Goal: Task Accomplishment & Management: Manage account settings

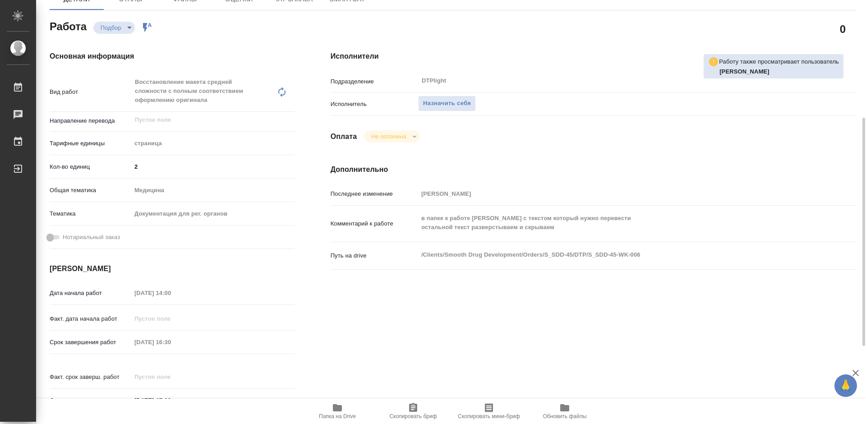
scroll to position [135, 0]
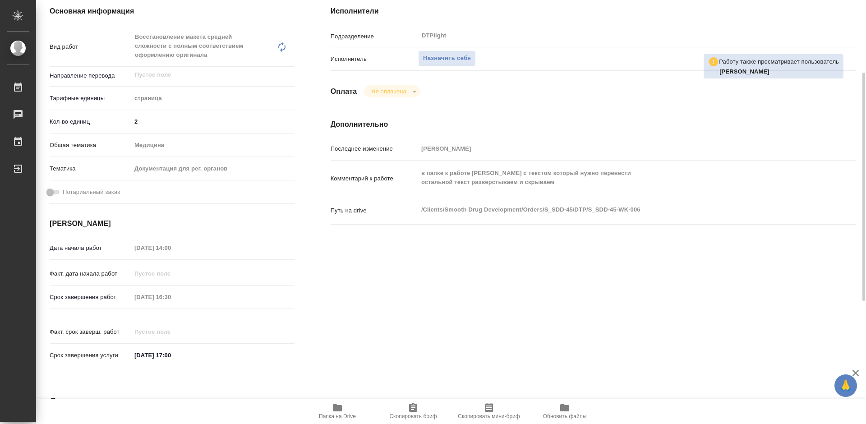
click at [341, 413] on span "Папка на Drive" at bounding box center [337, 416] width 37 height 6
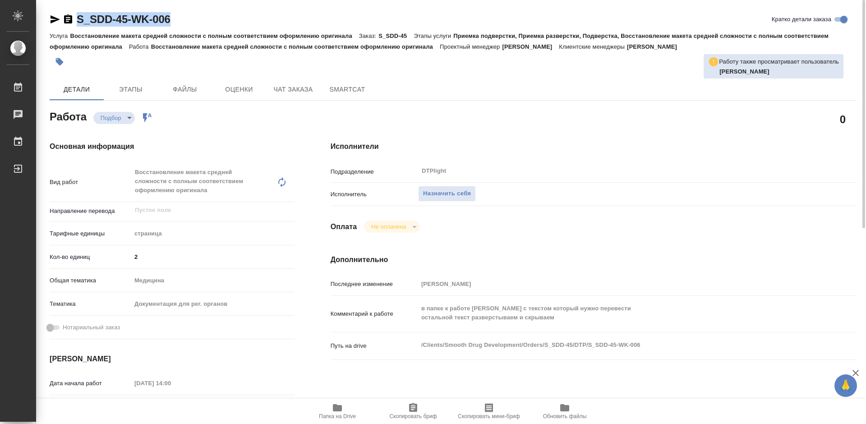
drag, startPoint x: 181, startPoint y: 18, endPoint x: 77, endPoint y: 20, distance: 104.2
click at [77, 20] on div "S_SDD-45-WK-006 Кратко детали заказа" at bounding box center [453, 19] width 807 height 14
copy link "S_SDD-45-WK-006"
click at [436, 194] on span "Назначить себя" at bounding box center [447, 194] width 48 height 10
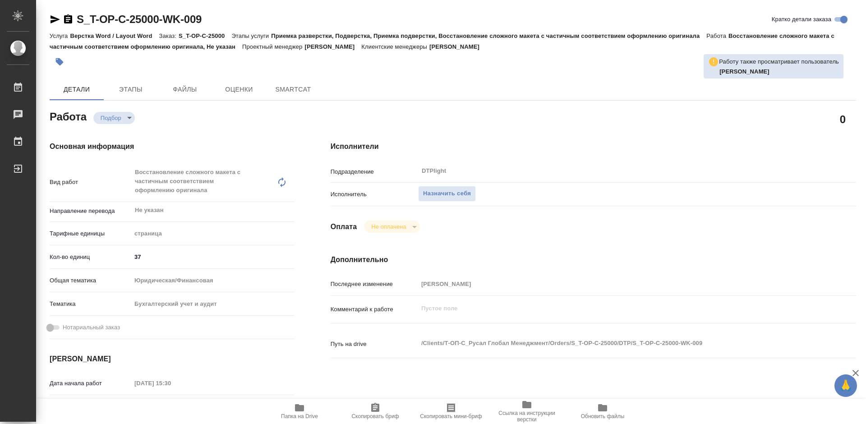
type textarea "x"
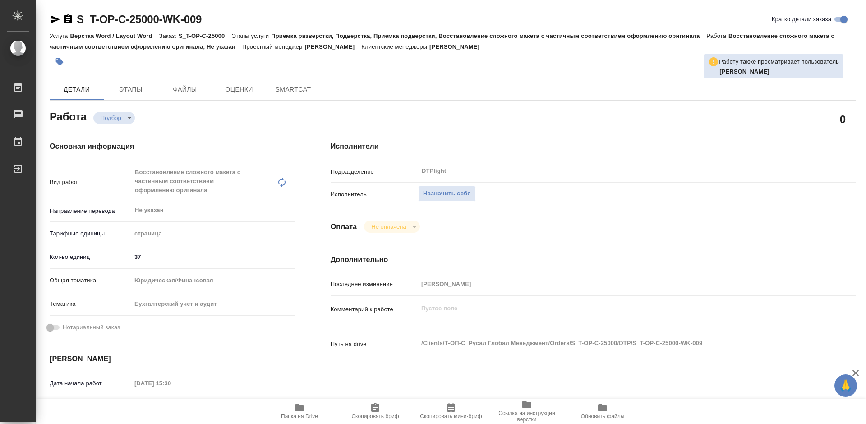
type textarea "x"
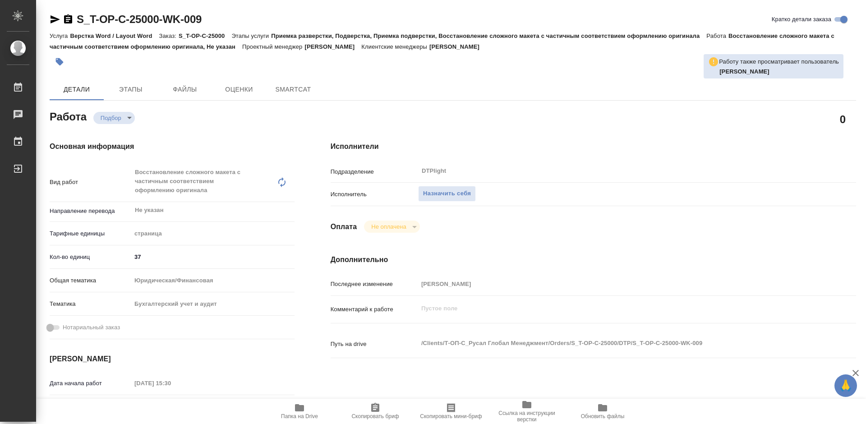
type textarea "x"
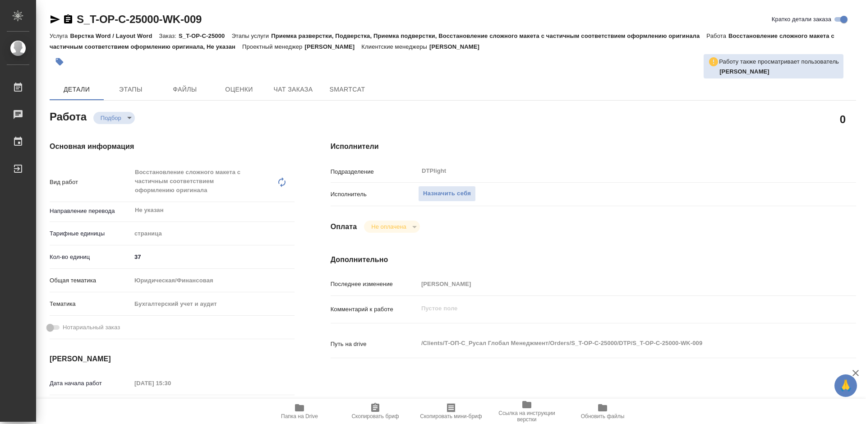
type textarea "x"
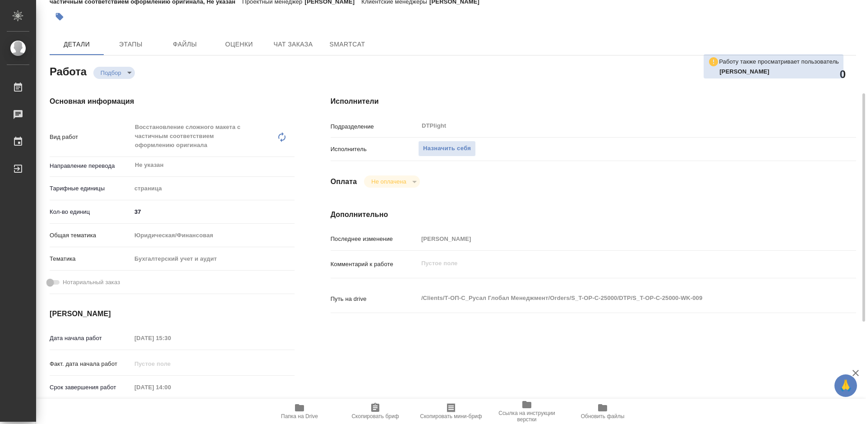
scroll to position [90, 0]
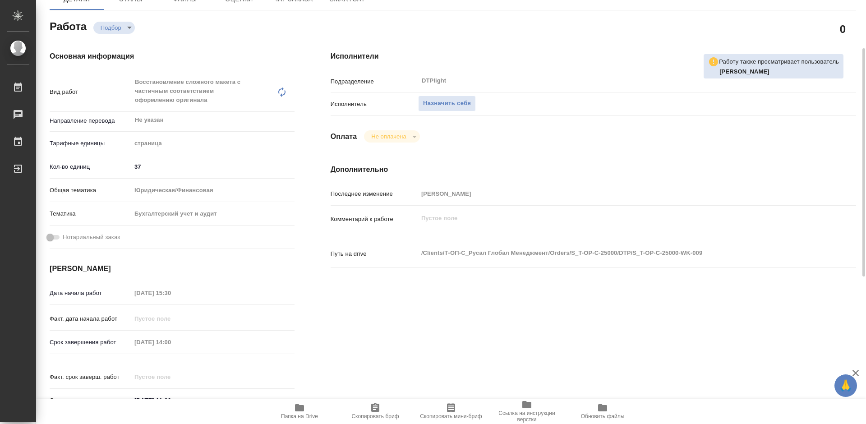
type textarea "x"
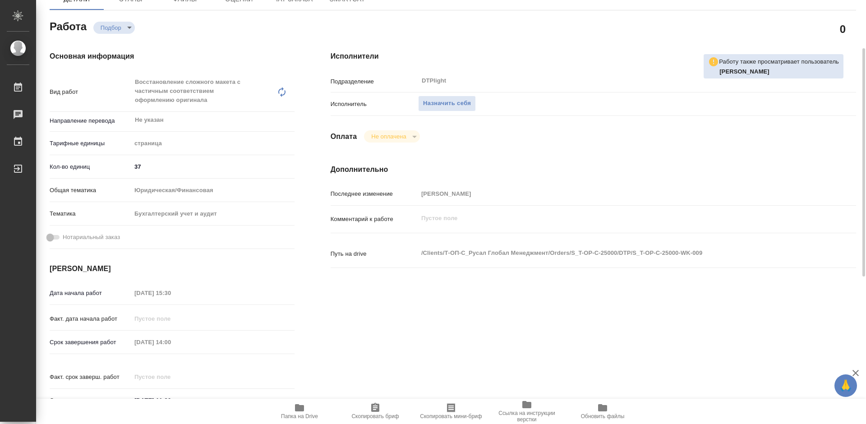
scroll to position [45, 0]
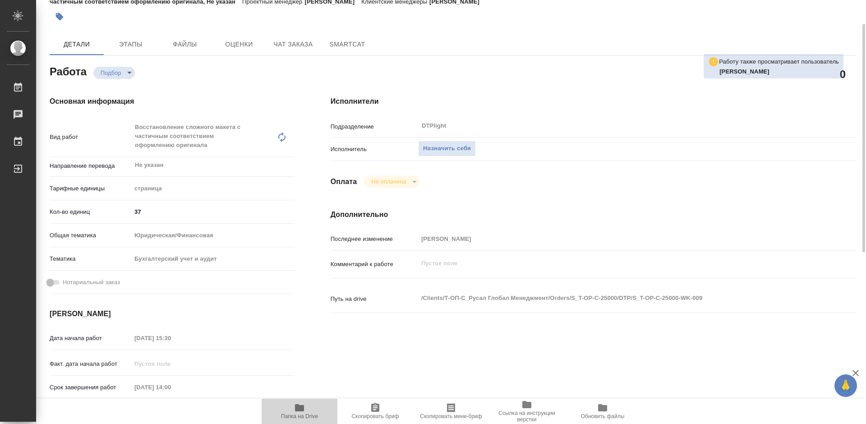
click at [300, 409] on icon "button" at bounding box center [299, 407] width 9 height 7
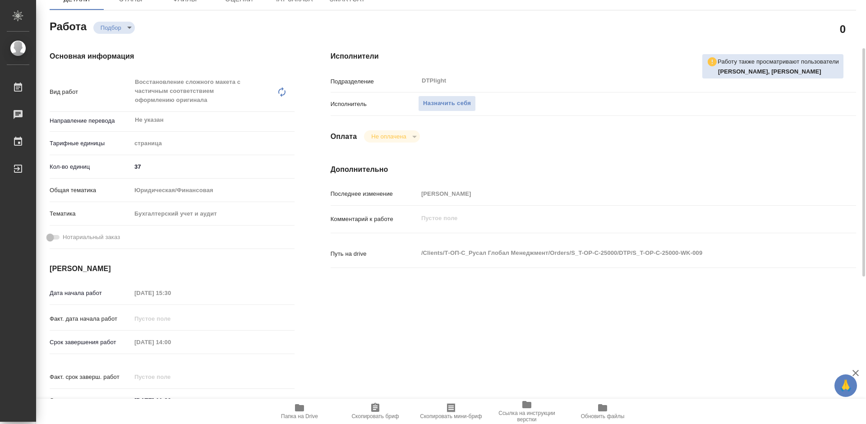
scroll to position [0, 0]
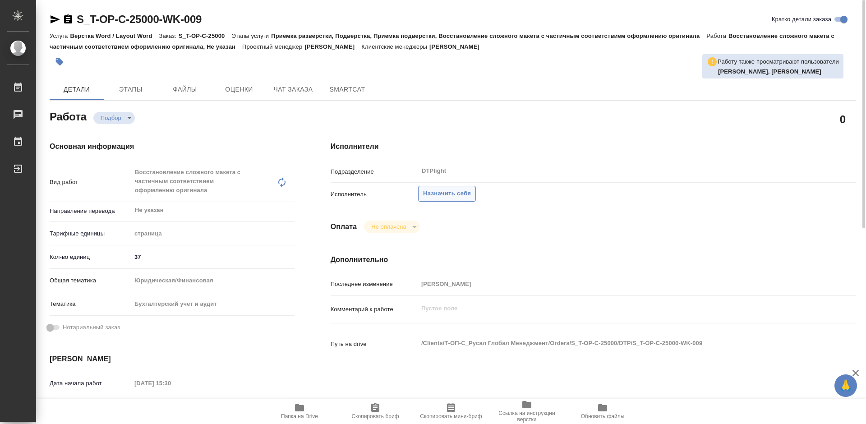
click at [458, 192] on span "Назначить себя" at bounding box center [447, 194] width 48 height 10
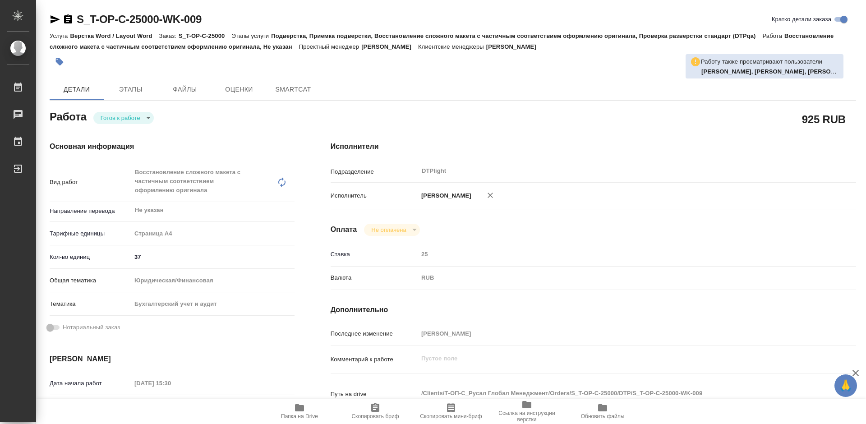
type textarea "x"
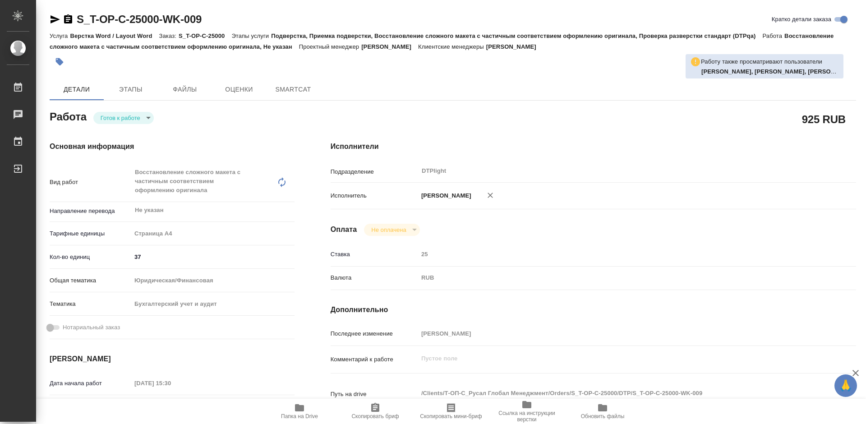
type textarea "x"
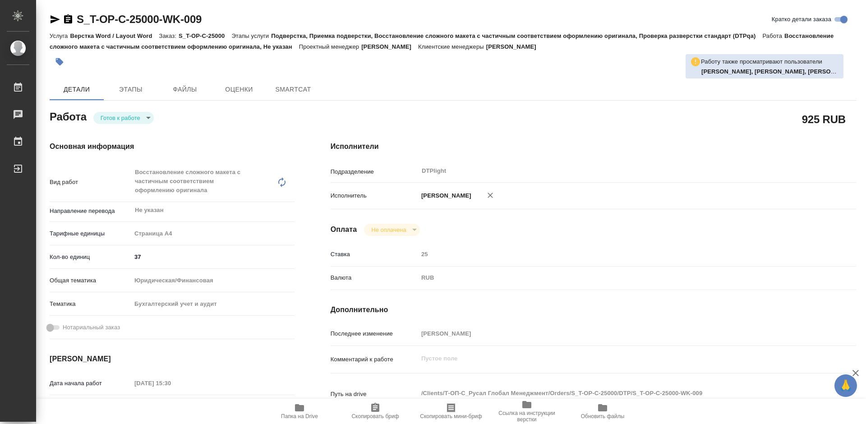
type textarea "x"
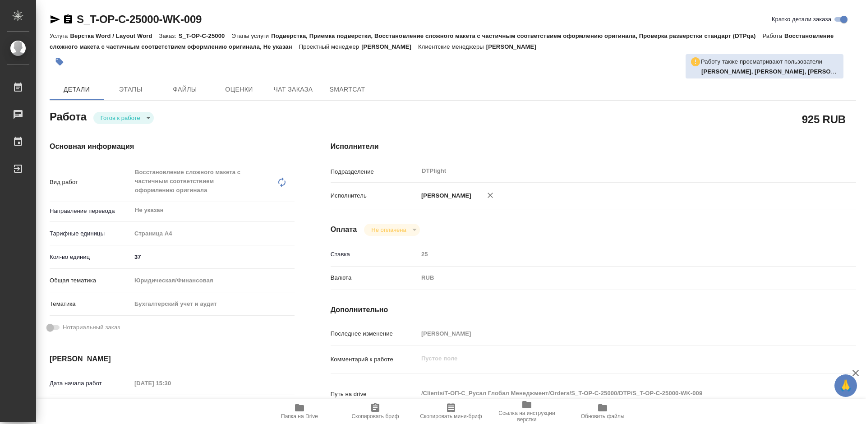
type textarea "x"
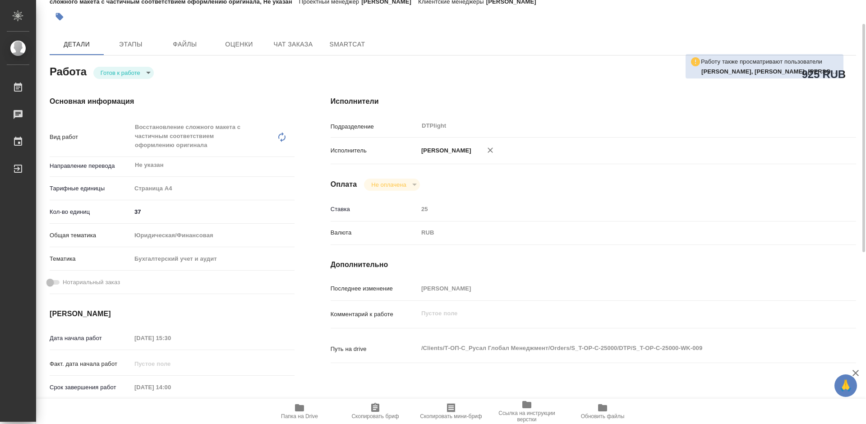
scroll to position [90, 0]
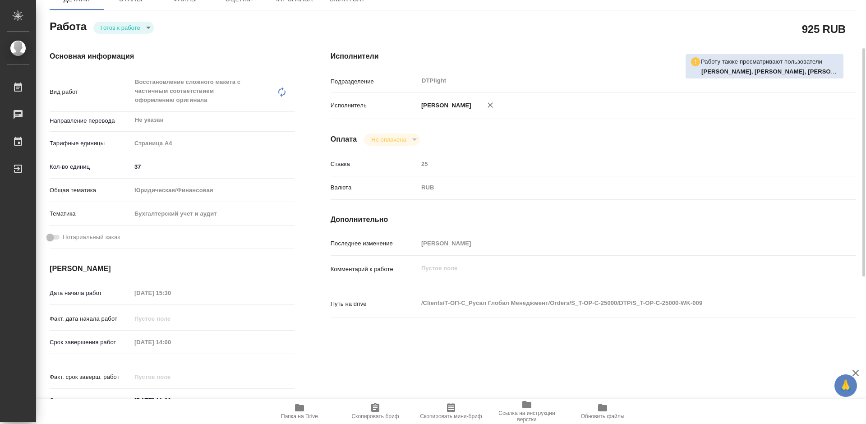
type textarea "x"
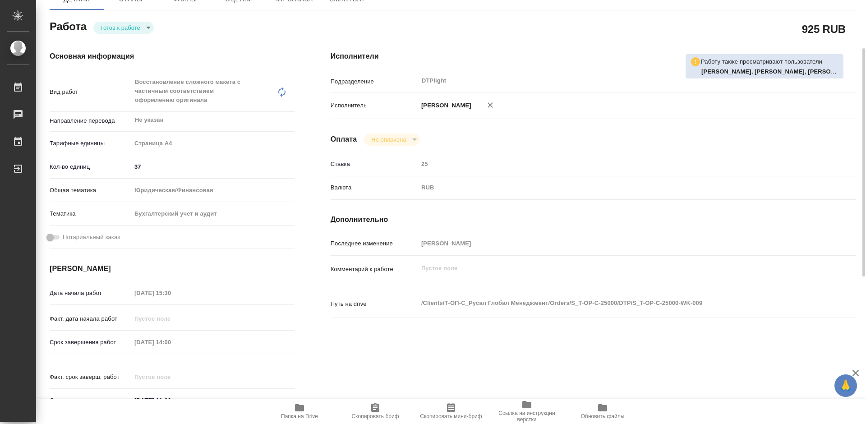
scroll to position [0, 0]
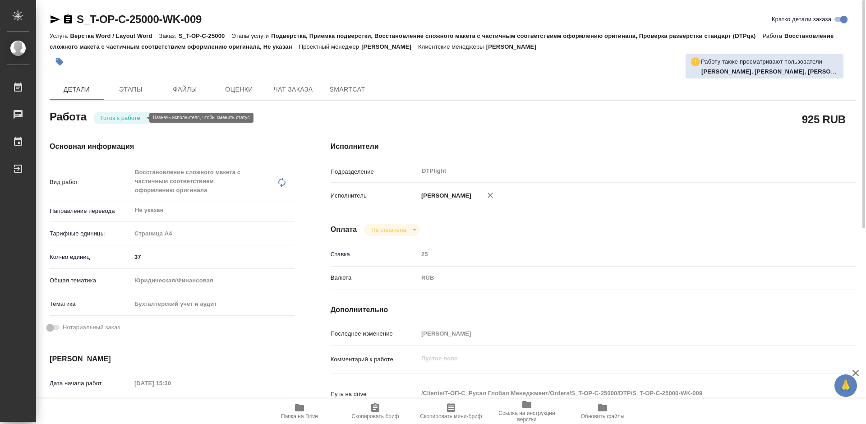
click at [127, 116] on body "🙏 .cls-1 fill:#fff; AWATERA Tretyakova Mariya Работы 0 Чаты График Выйти S_T-OP…" at bounding box center [433, 212] width 866 height 424
click at [128, 116] on button "В работе" at bounding box center [116, 118] width 30 height 10
type textarea "x"
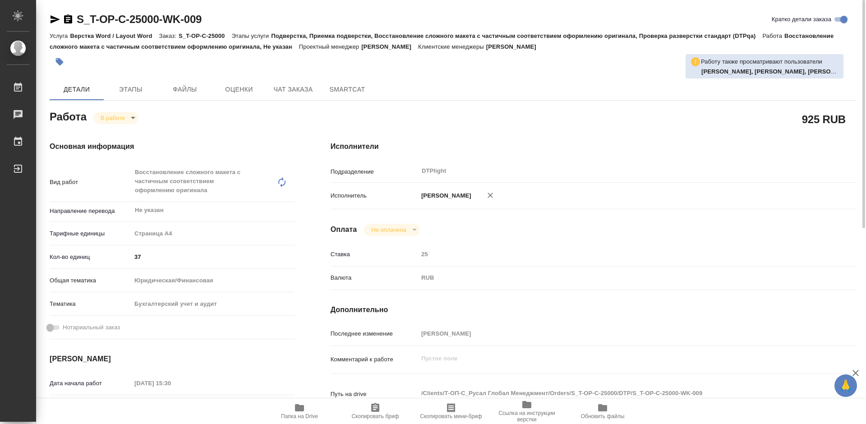
type textarea "x"
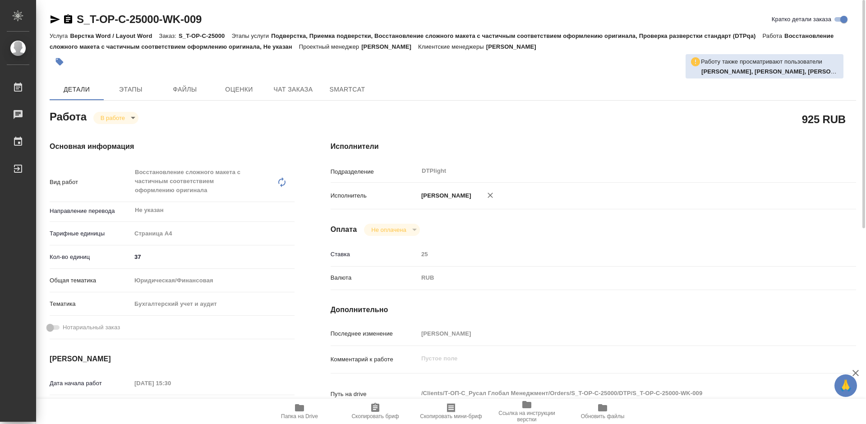
type textarea "x"
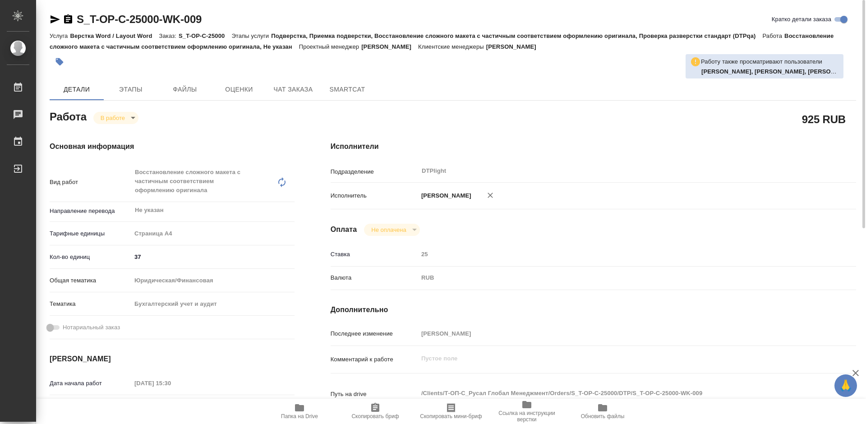
type textarea "x"
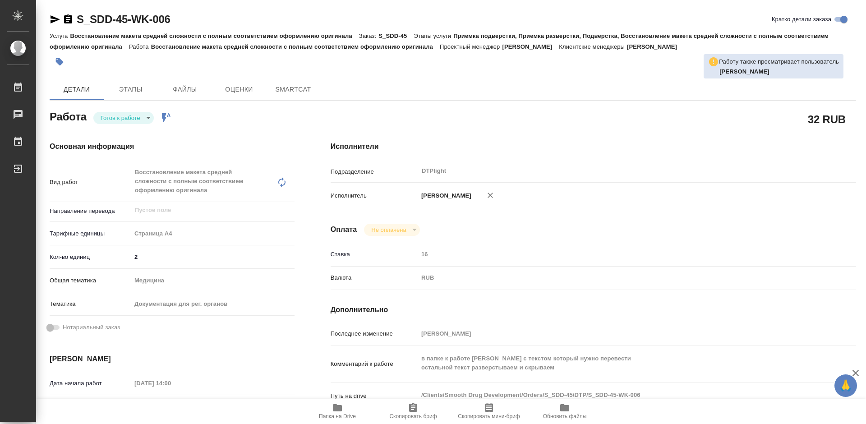
type textarea "x"
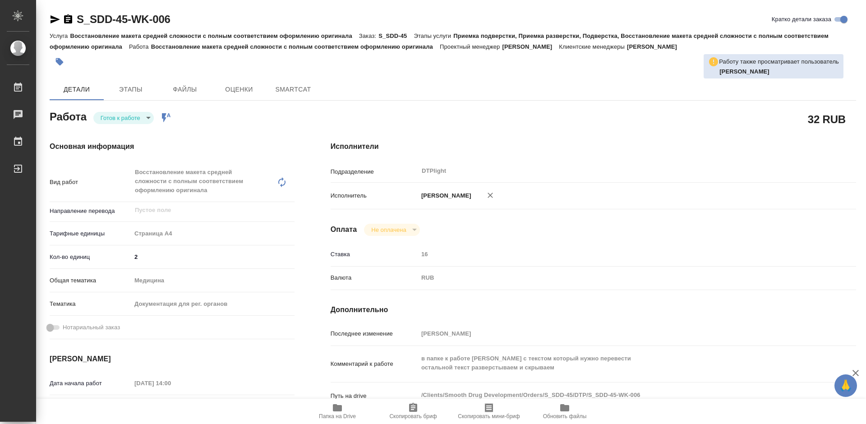
type textarea "x"
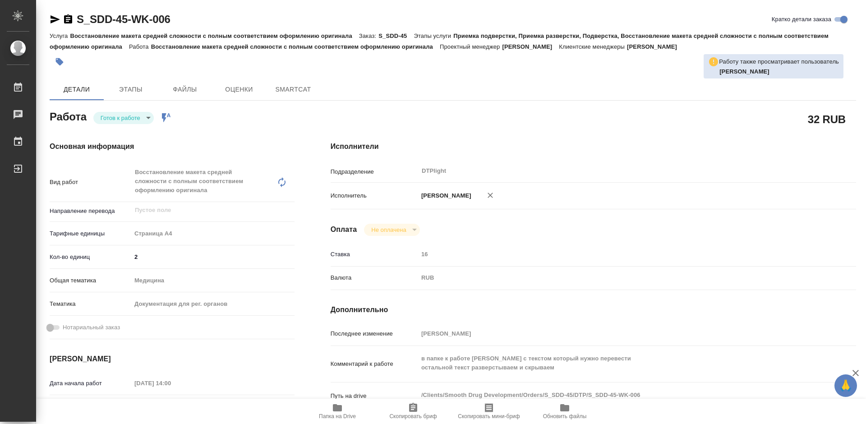
type textarea "x"
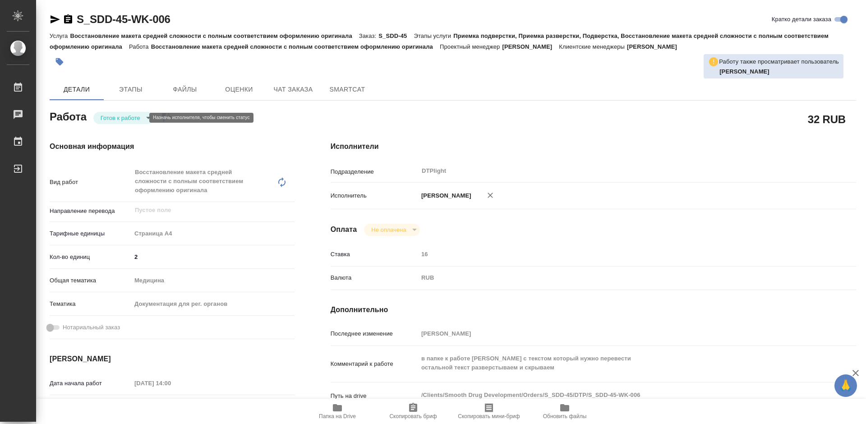
click at [129, 117] on body "🙏 .cls-1 fill:#fff; AWATERA Tretyakova Mariya Работы Чаты График Выйти S_SDD-45…" at bounding box center [433, 212] width 866 height 424
type textarea "x"
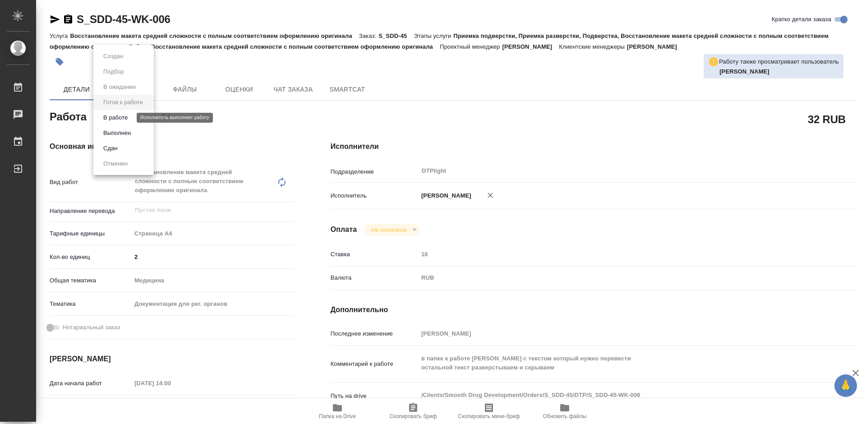
type textarea "x"
click at [129, 113] on button "В работе" at bounding box center [116, 118] width 30 height 10
type textarea "x"
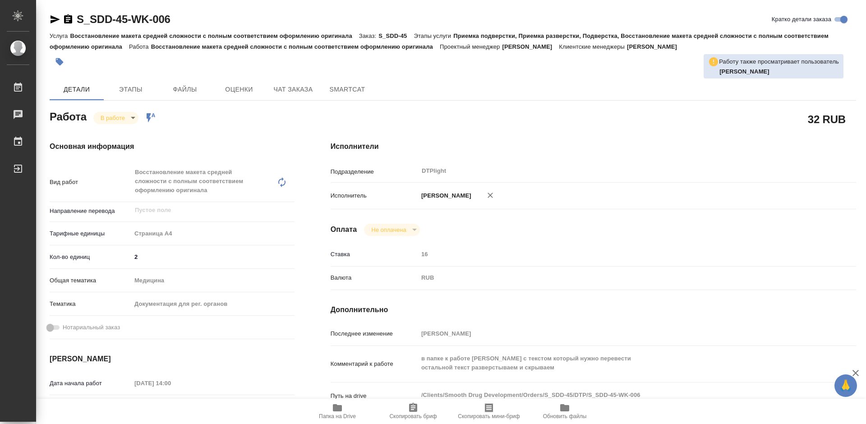
type textarea "x"
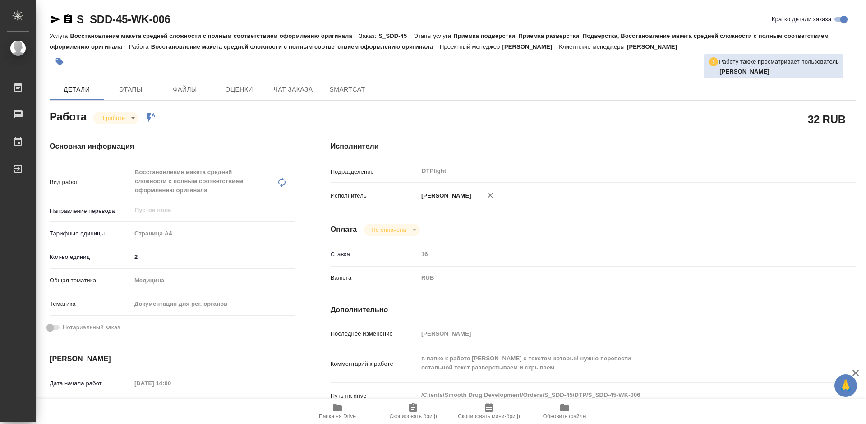
type textarea "x"
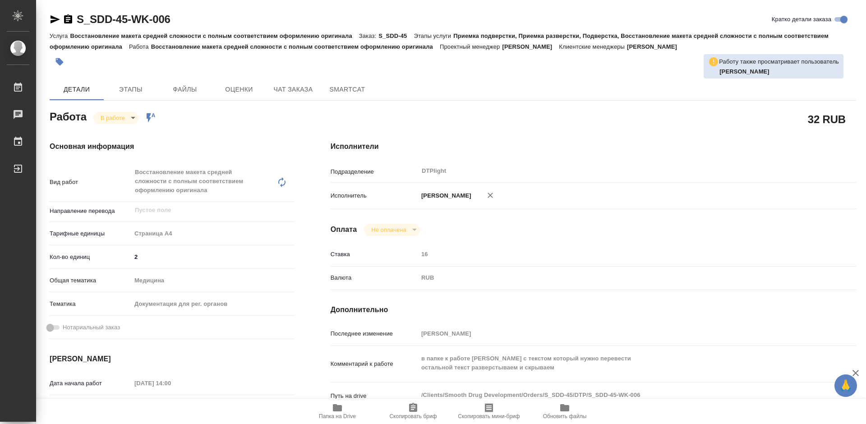
type textarea "x"
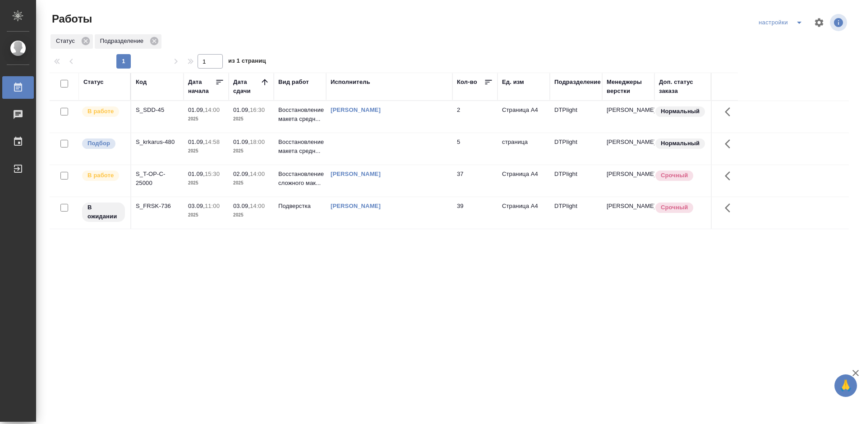
click at [152, 109] on div "S_SDD-45" at bounding box center [157, 110] width 43 height 9
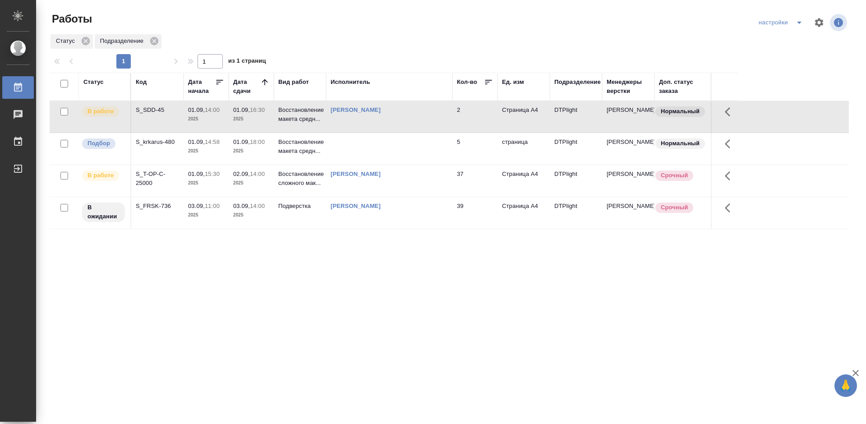
click at [155, 174] on div "S_T-OP-C-25000" at bounding box center [157, 179] width 43 height 18
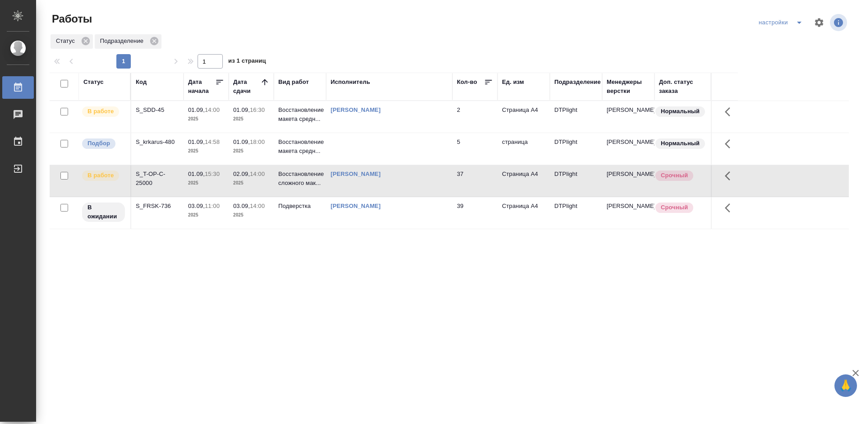
click at [155, 174] on div "S_T-OP-C-25000" at bounding box center [157, 179] width 43 height 18
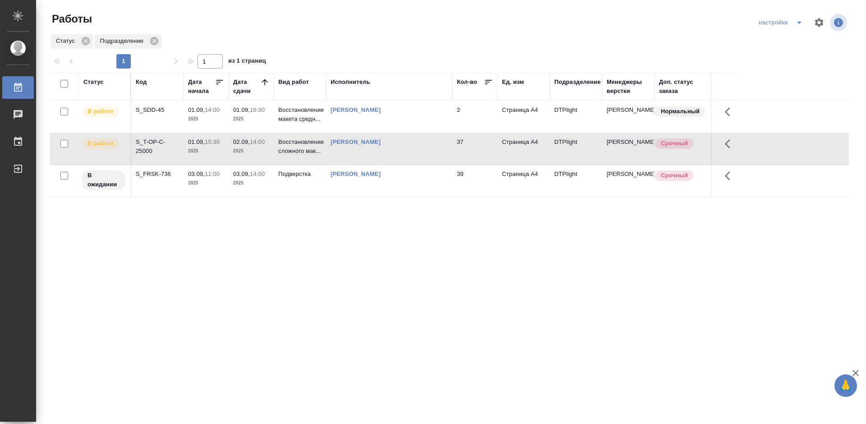
click at [150, 143] on div "S_T-OP-C-25000" at bounding box center [157, 147] width 43 height 18
click at [396, 263] on div "Статус Код Дата начала Дата сдачи Вид работ Исполнитель Кол-во Ед. изм Подразде…" at bounding box center [450, 235] width 800 height 325
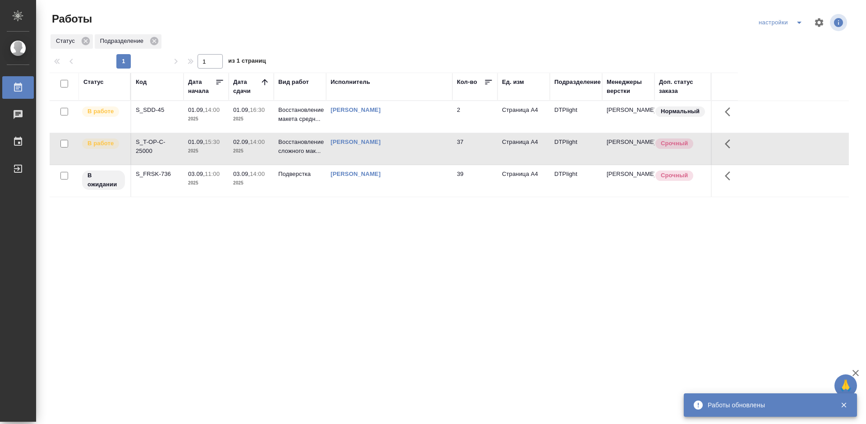
click at [147, 110] on div "S_SDD-45" at bounding box center [157, 110] width 43 height 9
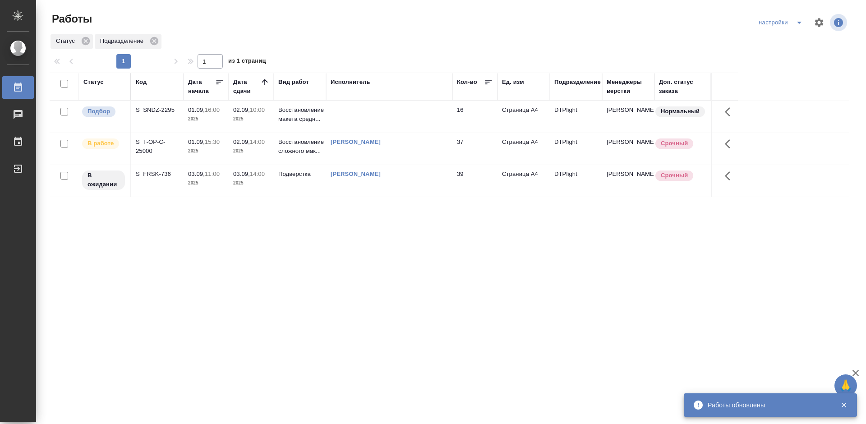
click at [440, 239] on div "Статус Код Дата начала Дата сдачи Вид работ Исполнитель Кол-во Ед. изм Подразде…" at bounding box center [450, 235] width 800 height 325
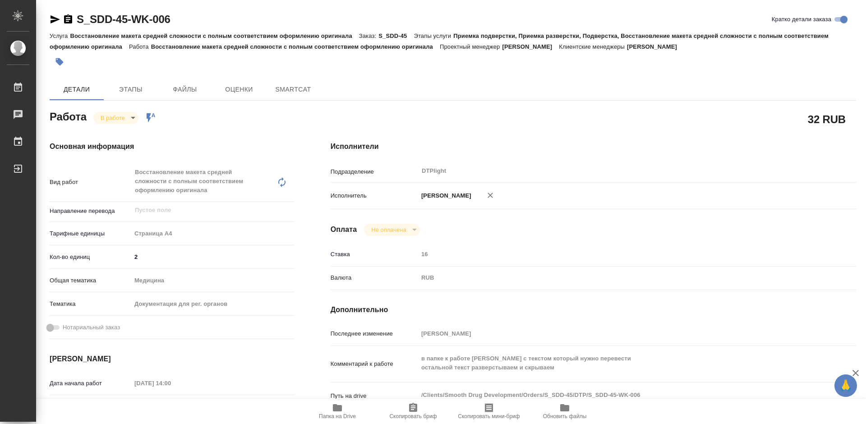
type textarea "x"
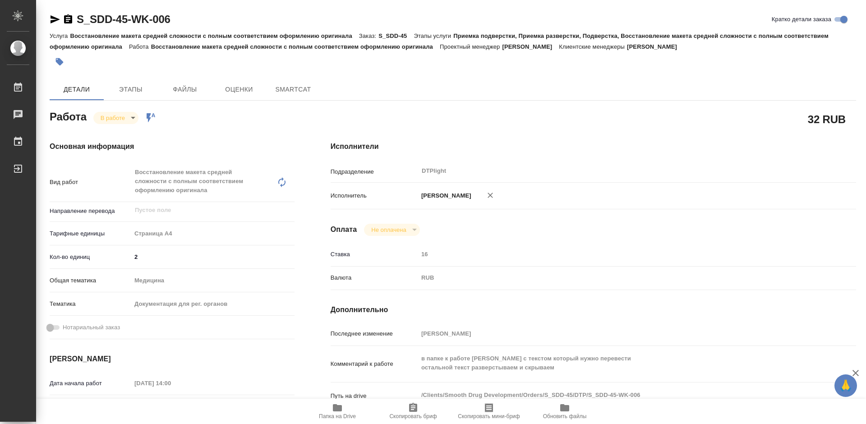
type textarea "x"
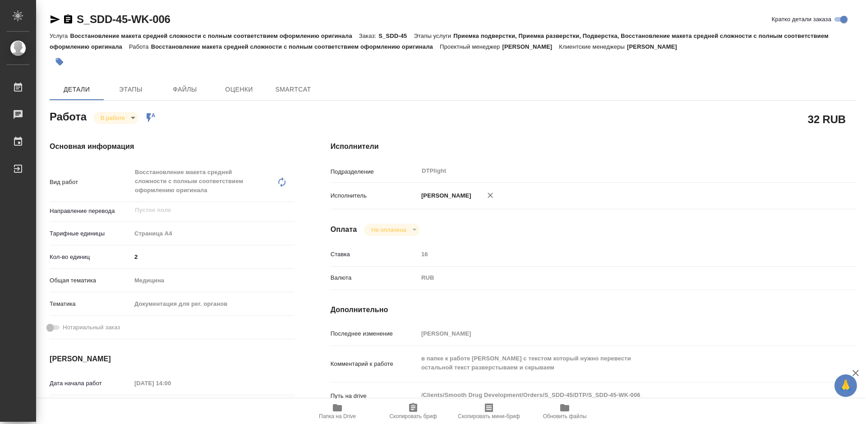
type textarea "x"
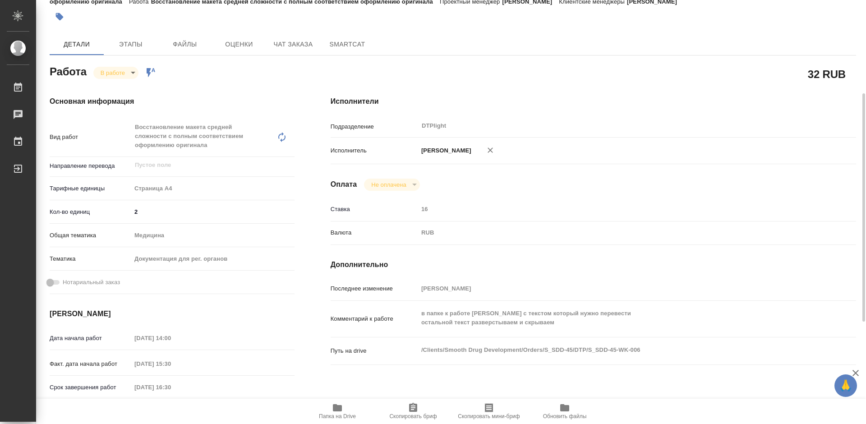
scroll to position [90, 0]
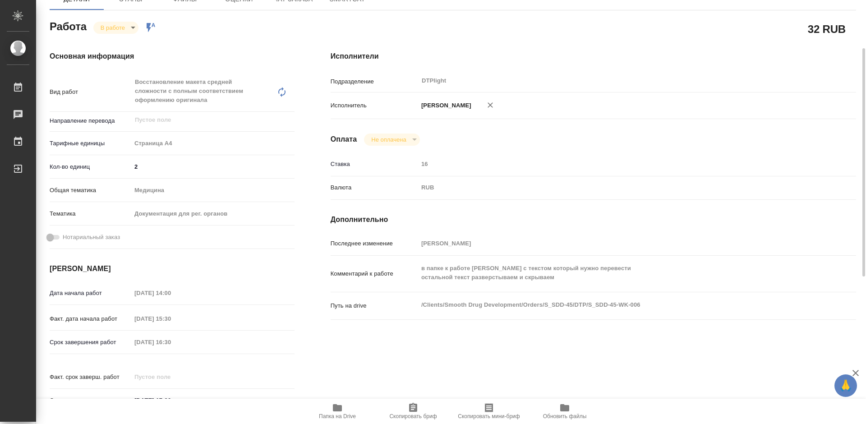
type textarea "x"
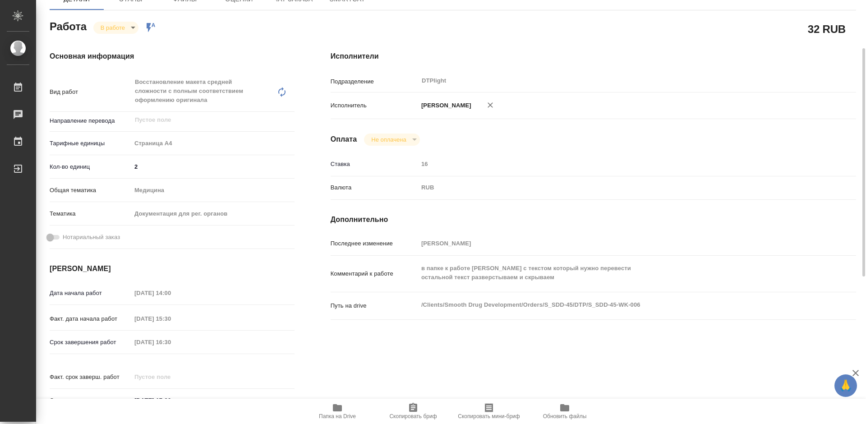
type textarea "x"
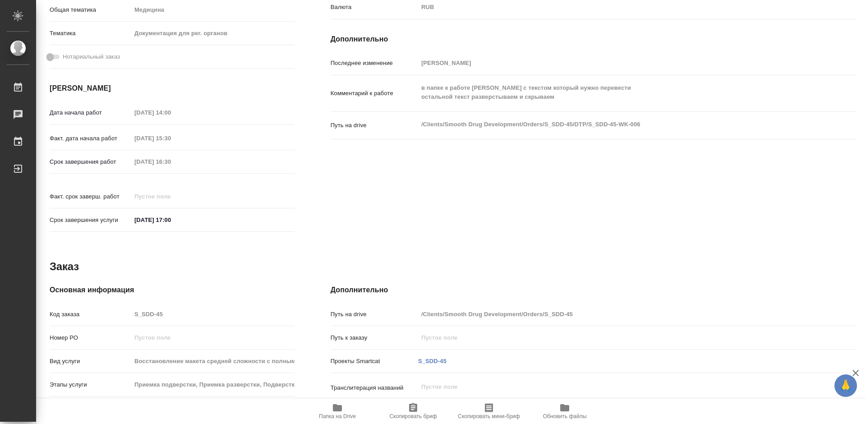
scroll to position [0, 0]
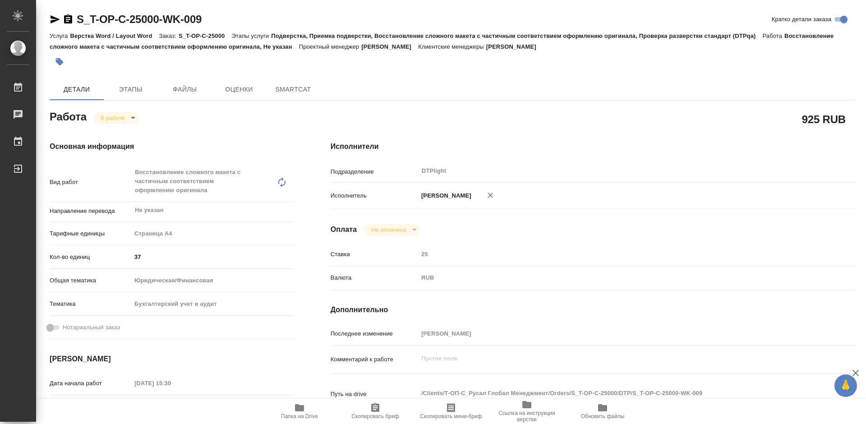
type textarea "x"
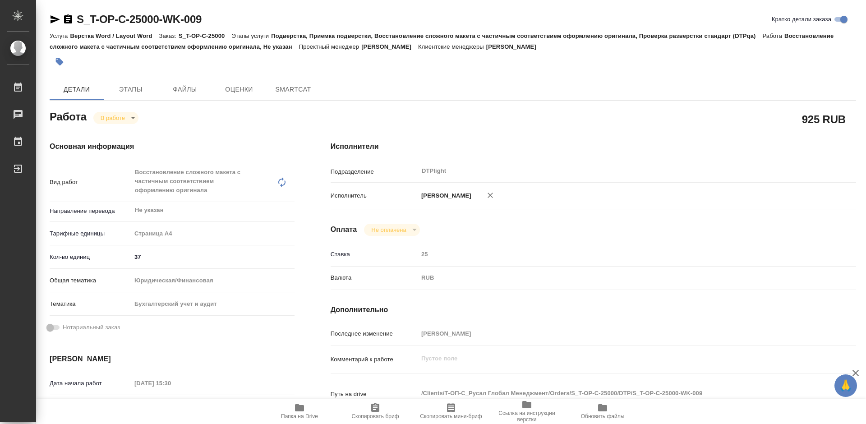
type textarea "x"
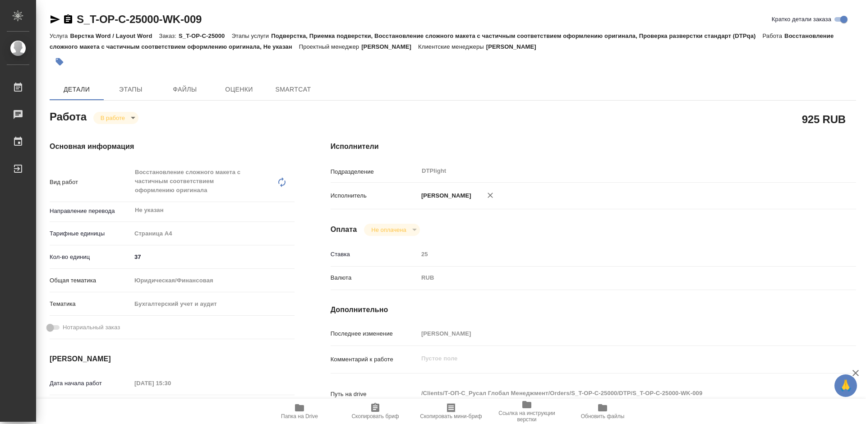
type textarea "x"
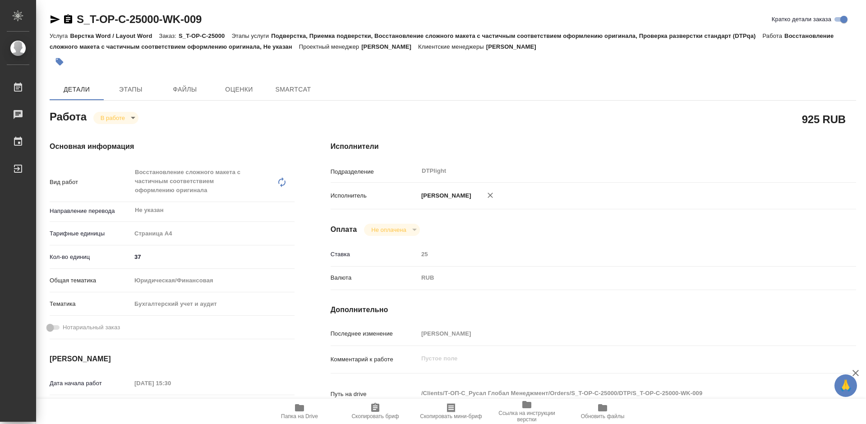
type textarea "x"
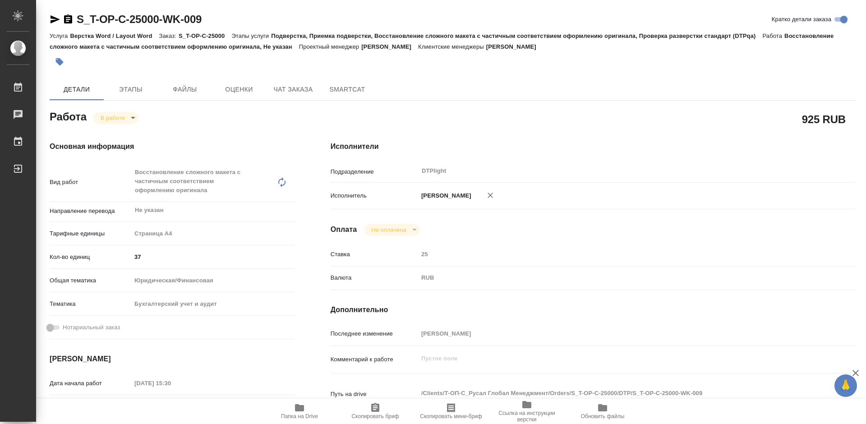
type textarea "x"
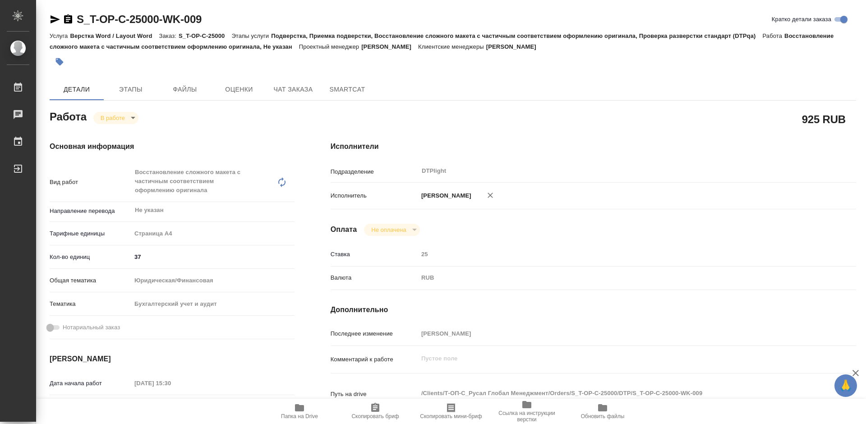
type textarea "x"
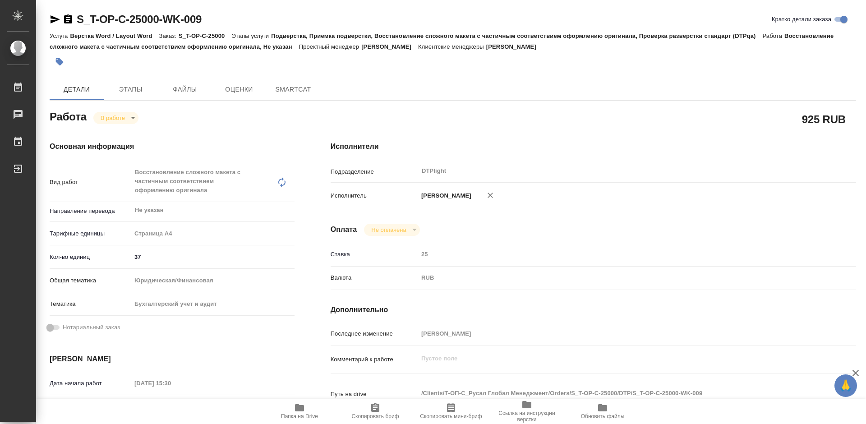
type textarea "x"
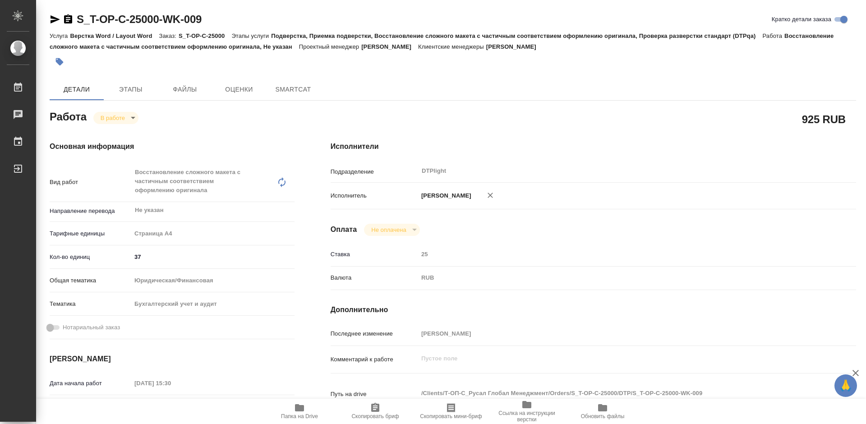
type textarea "x"
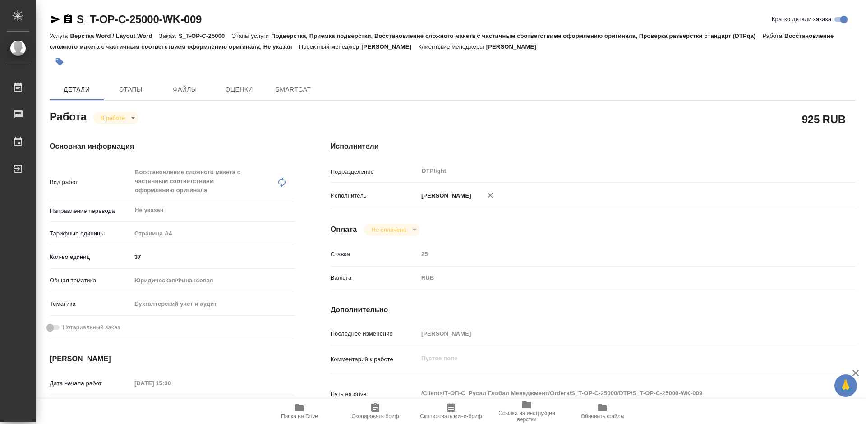
type textarea "x"
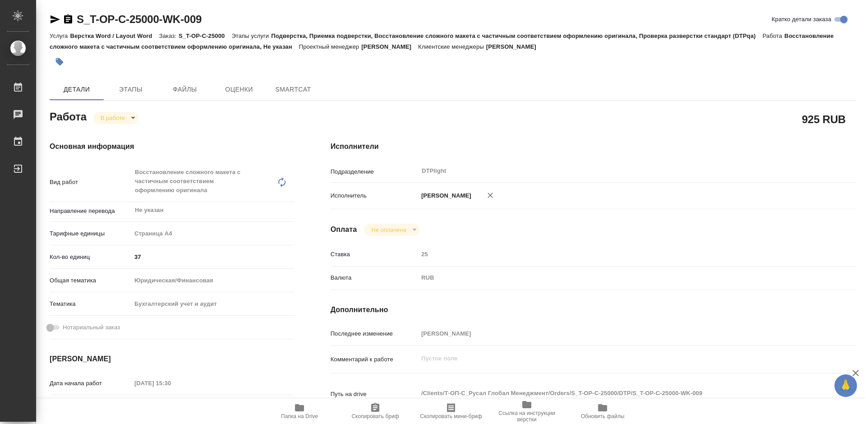
type textarea "x"
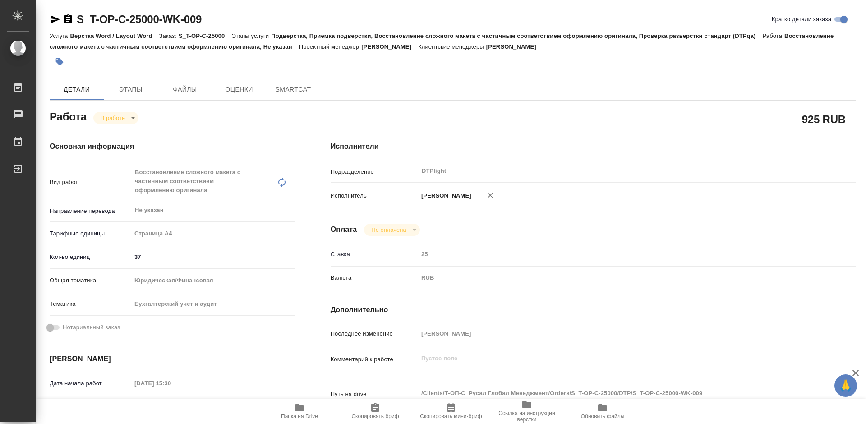
type textarea "x"
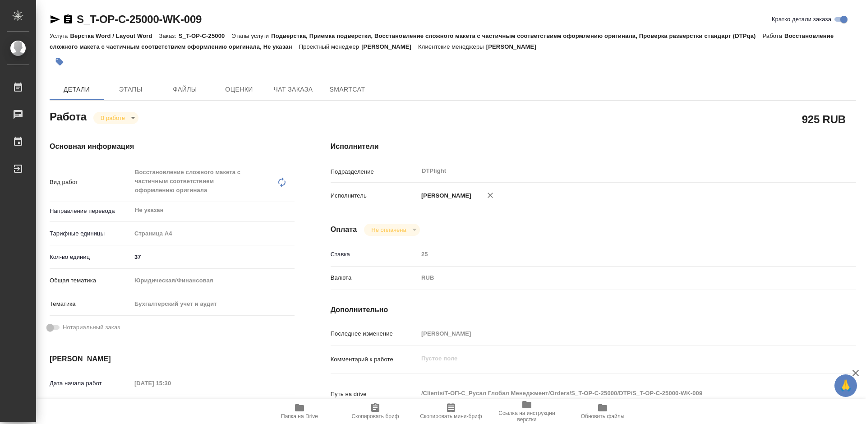
type textarea "x"
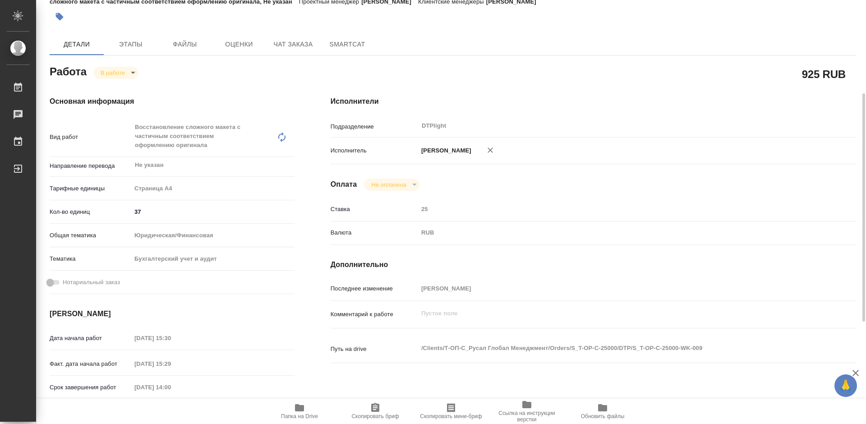
scroll to position [90, 0]
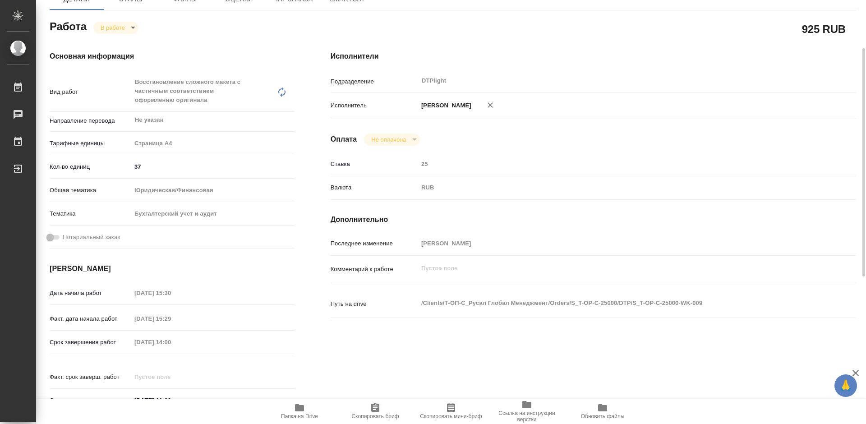
type textarea "x"
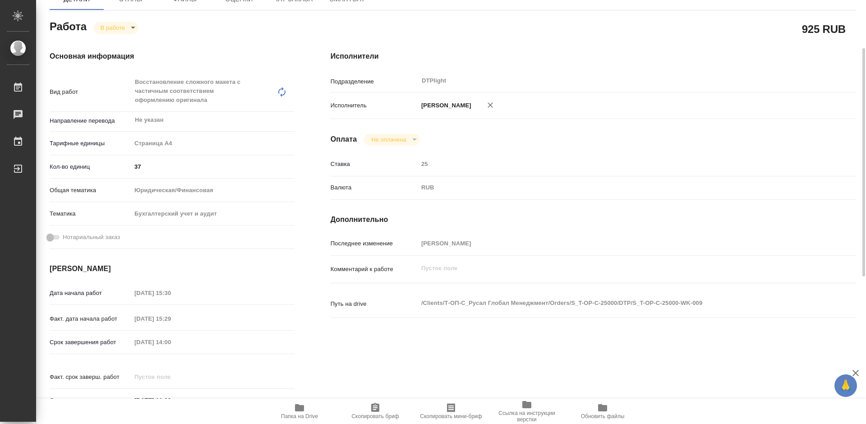
scroll to position [0, 0]
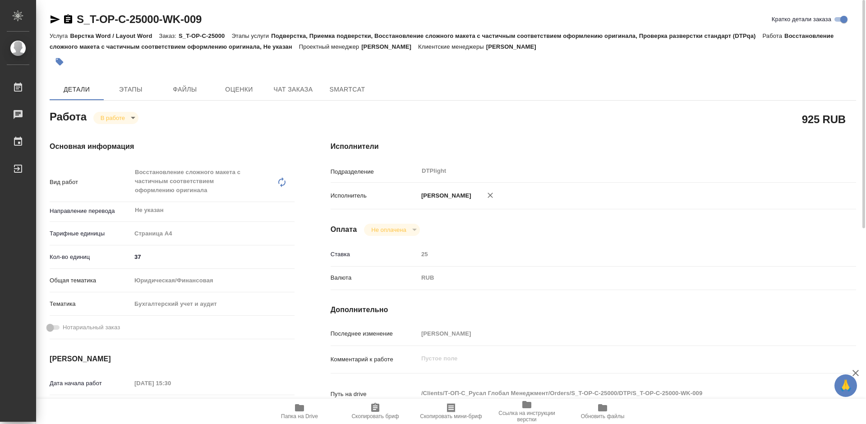
click at [301, 408] on icon "button" at bounding box center [299, 407] width 9 height 7
drag, startPoint x: 205, startPoint y: 19, endPoint x: 76, endPoint y: 19, distance: 129.5
click at [76, 19] on div "S_T-OP-C-25000-WK-009 Кратко детали заказа" at bounding box center [453, 19] width 807 height 14
copy link "S_T-OP-C-25000-WK-009"
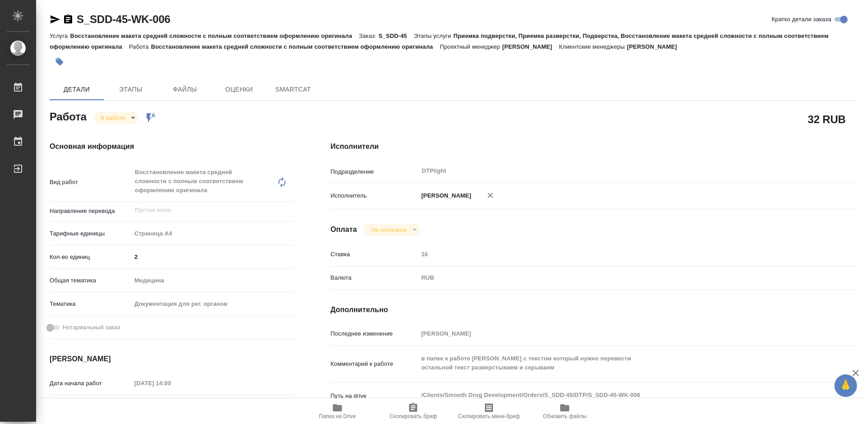
type textarea "x"
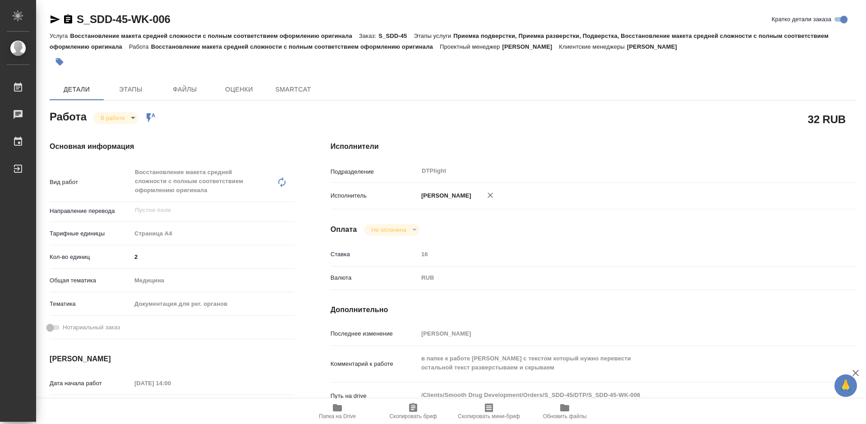
type textarea "x"
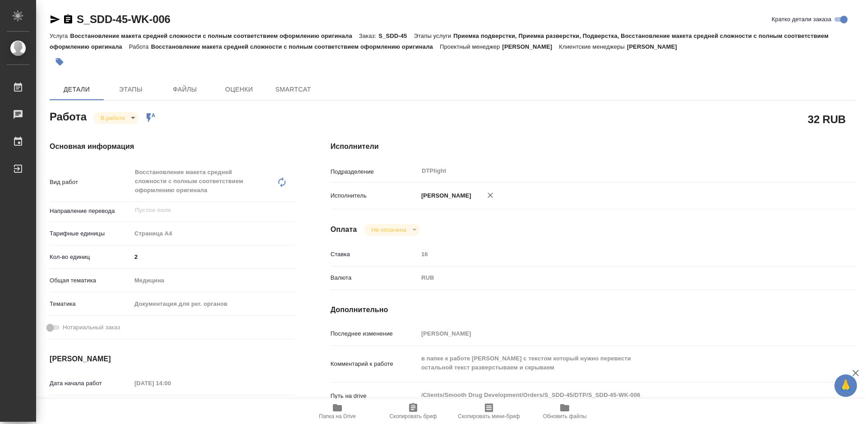
type textarea "x"
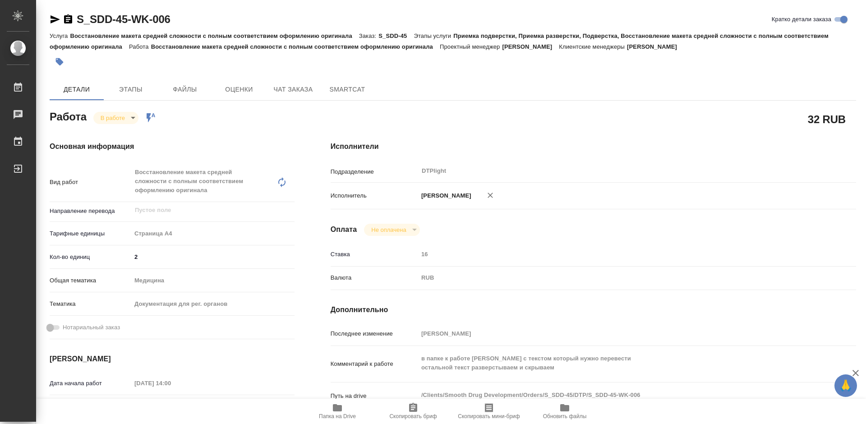
type textarea "x"
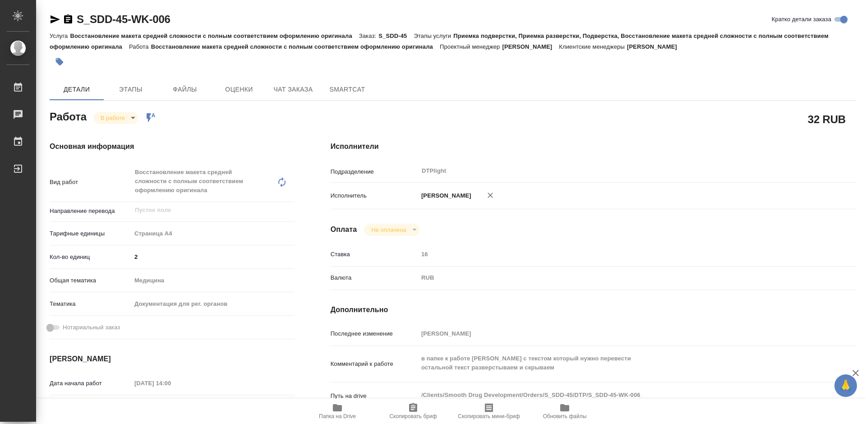
type textarea "x"
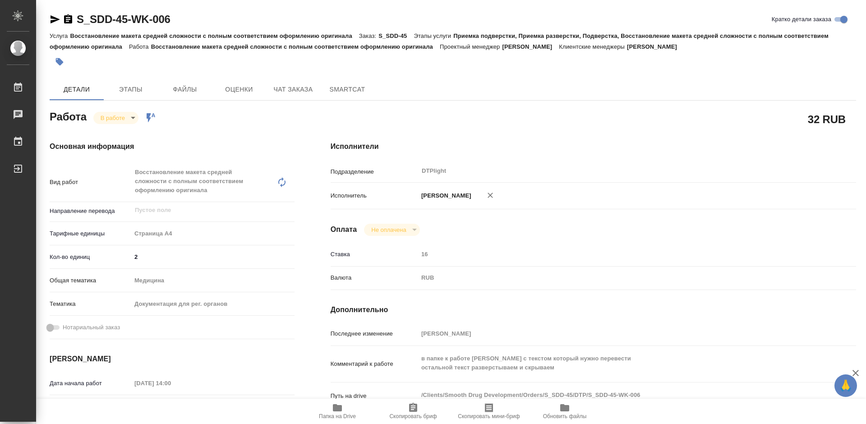
click at [336, 407] on icon "button" at bounding box center [337, 407] width 9 height 7
click at [120, 117] on body "🙏 .cls-1 fill:#fff; AWATERA [PERSON_NAME] Работы 0 Чаты График Выйти S_SDD-45-W…" at bounding box center [433, 212] width 866 height 424
click at [287, 152] on div at bounding box center [433, 212] width 866 height 424
click at [116, 117] on body "🙏 .cls-1 fill:#fff; AWATERA [PERSON_NAME] Работы 0 Чаты График Выйти S_SDD-45-W…" at bounding box center [433, 212] width 866 height 424
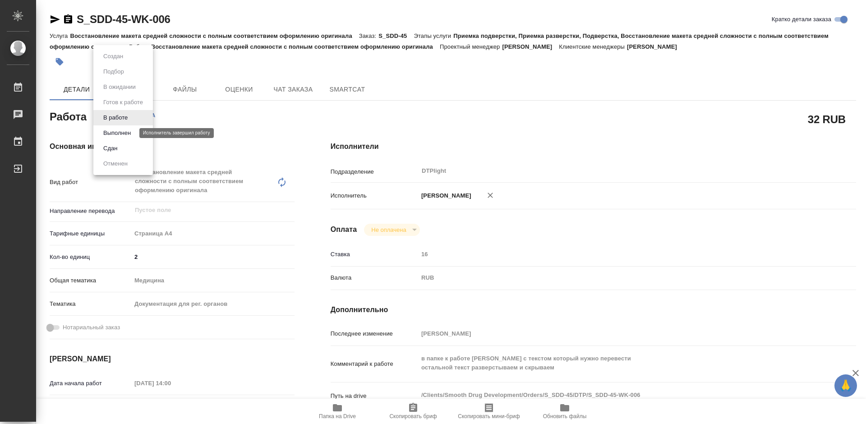
click at [120, 132] on button "Выполнен" at bounding box center [117, 133] width 33 height 10
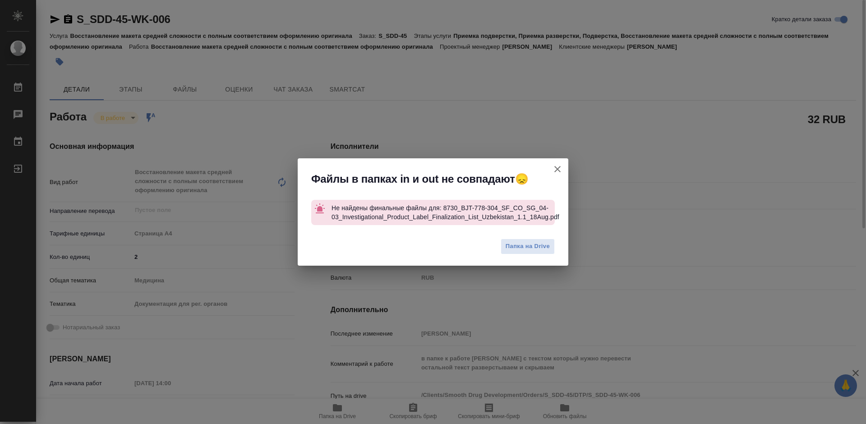
type textarea "x"
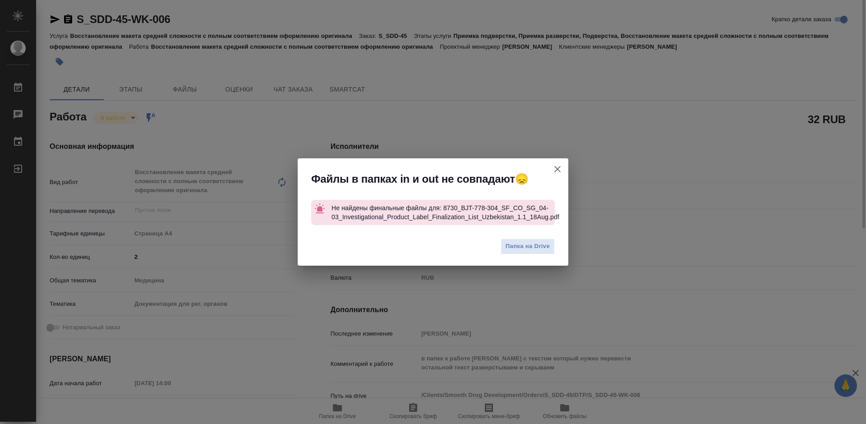
type textarea "x"
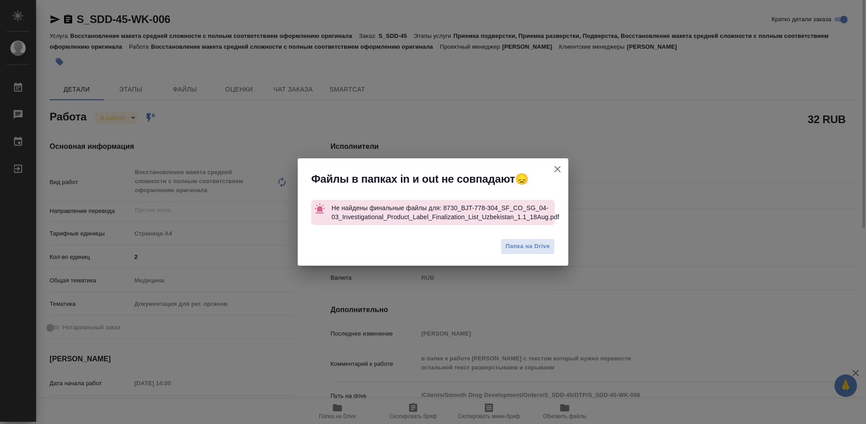
type textarea "x"
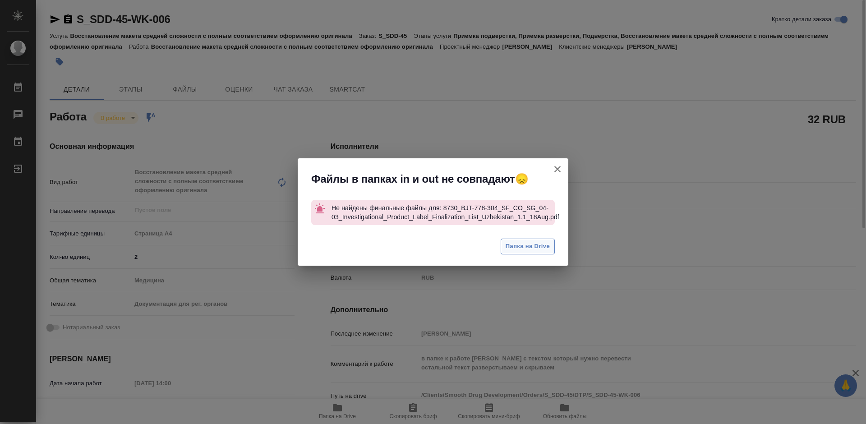
click at [519, 245] on span "Папка на Drive" at bounding box center [528, 246] width 44 height 10
click at [560, 168] on icon "button" at bounding box center [557, 169] width 11 height 11
type textarea "x"
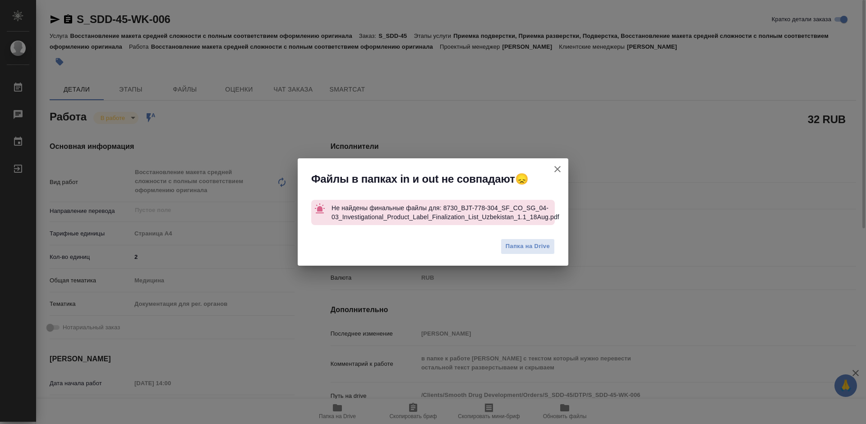
type textarea "x"
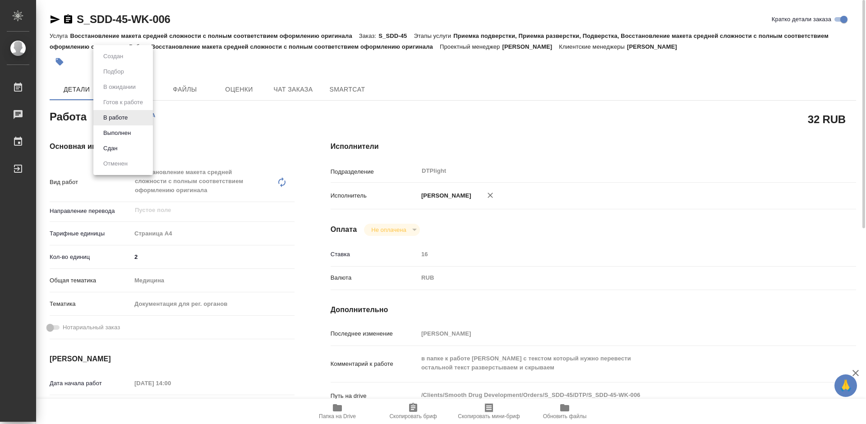
click at [125, 118] on body "🙏 .cls-1 fill:#fff; AWATERA [PERSON_NAME] Работы 0 Чаты График Выйти S_SDD-45-W…" at bounding box center [433, 212] width 866 height 424
click at [128, 134] on button "Выполнен" at bounding box center [117, 133] width 33 height 10
type textarea "x"
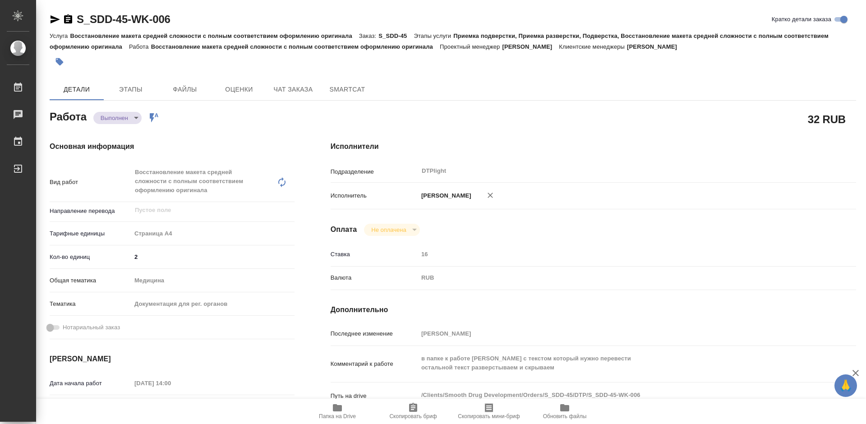
type textarea "x"
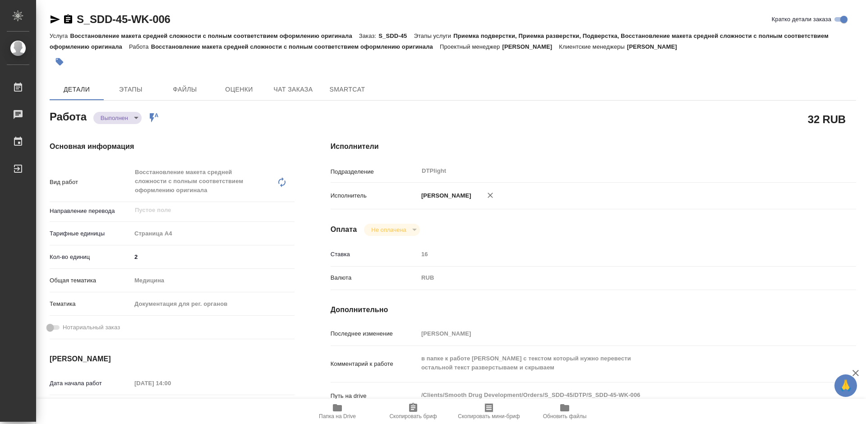
type textarea "x"
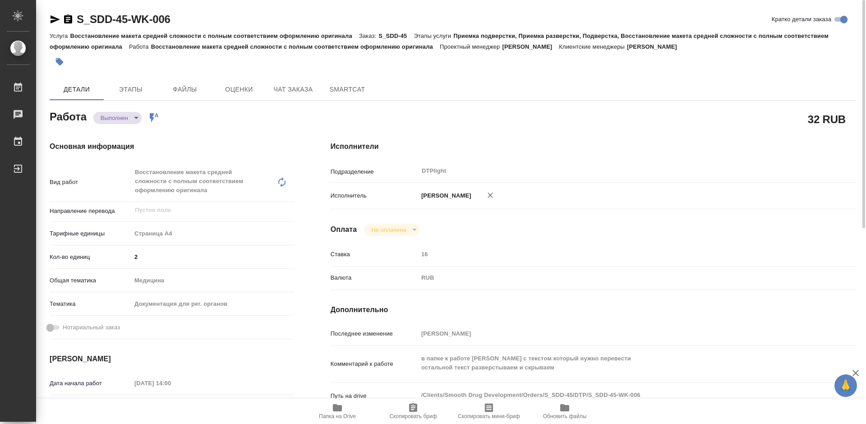
type textarea "x"
